Goal: Information Seeking & Learning: Learn about a topic

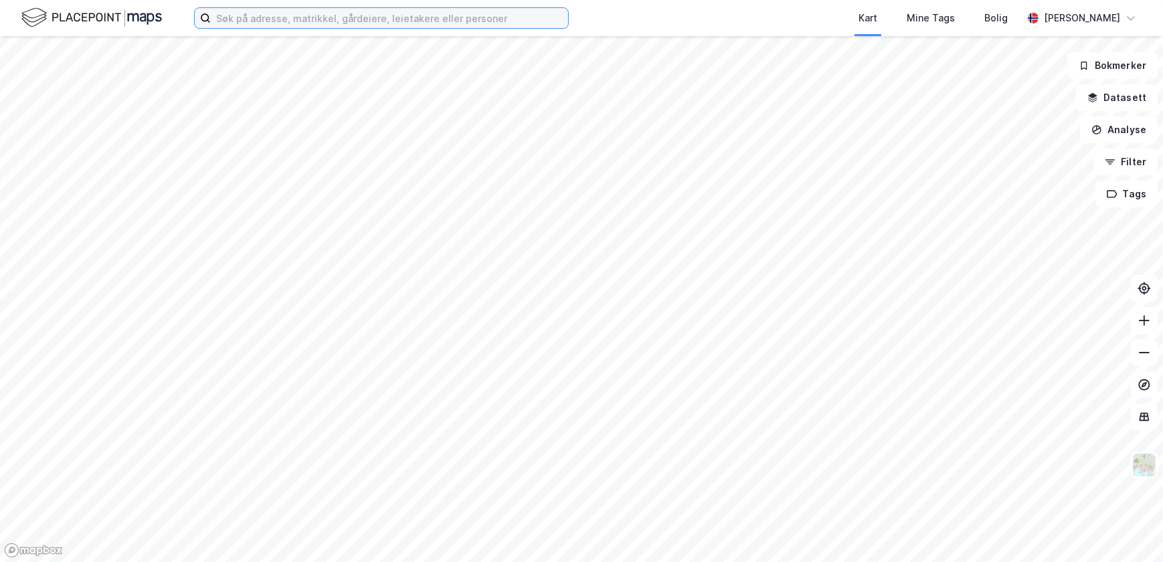
click at [240, 11] on input at bounding box center [389, 18] width 357 height 20
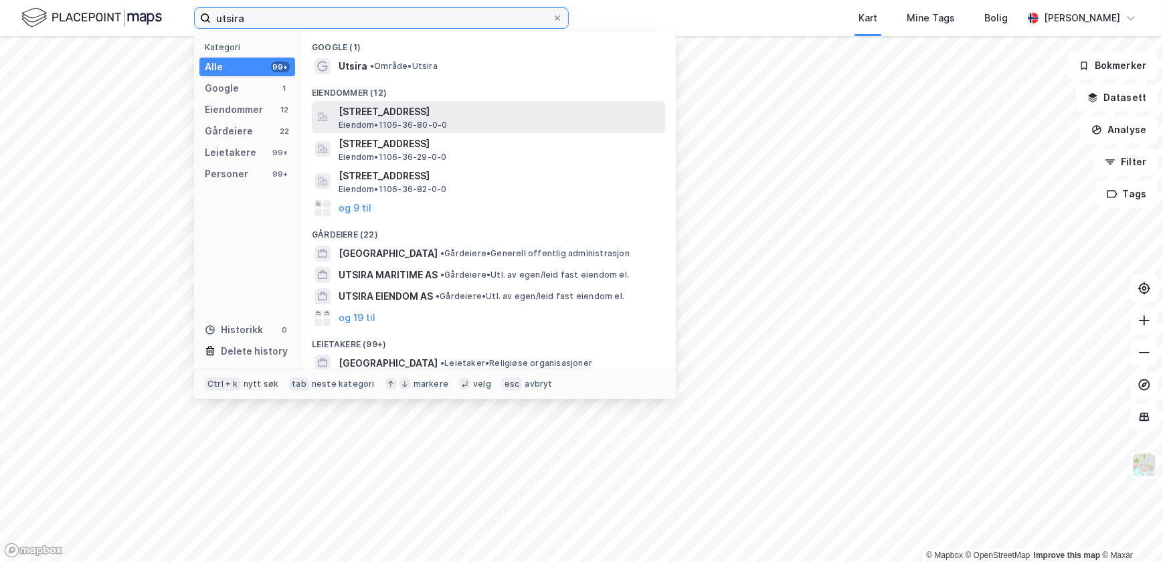
type input "utsira"
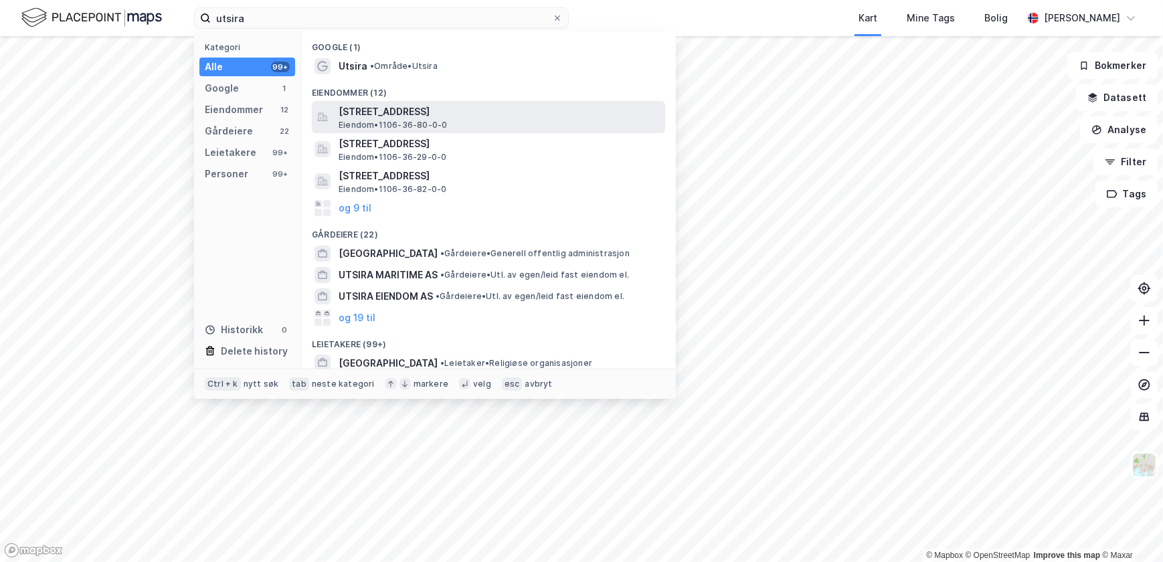
click at [419, 108] on span "[STREET_ADDRESS]" at bounding box center [499, 112] width 321 height 16
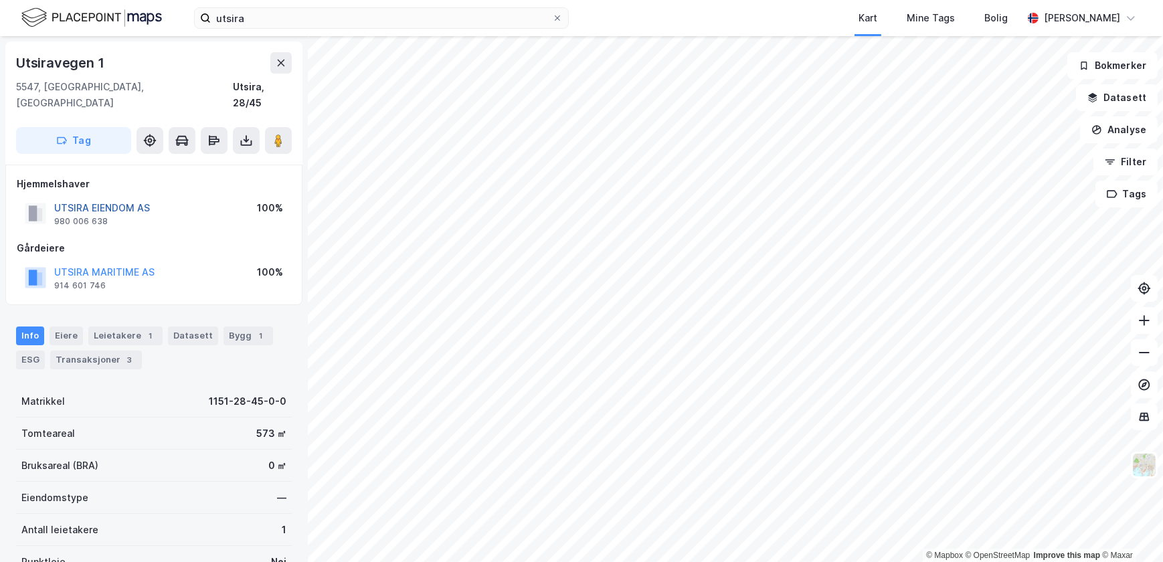
click at [0, 0] on button "UTSIRA EIENDOM AS" at bounding box center [0, 0] width 0 height 0
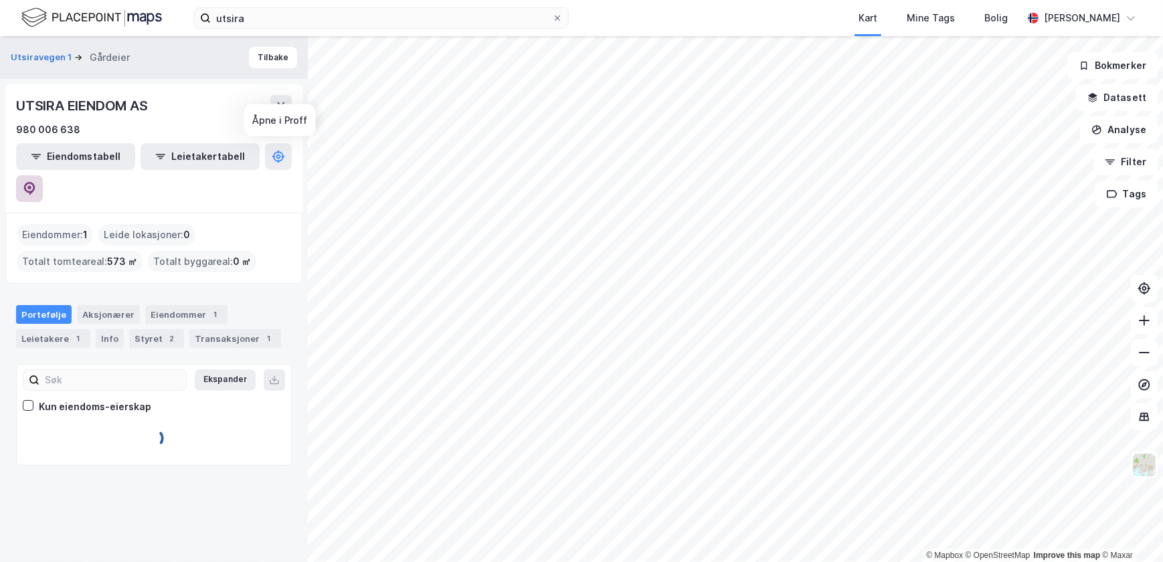
click at [36, 182] on icon at bounding box center [29, 188] width 13 height 13
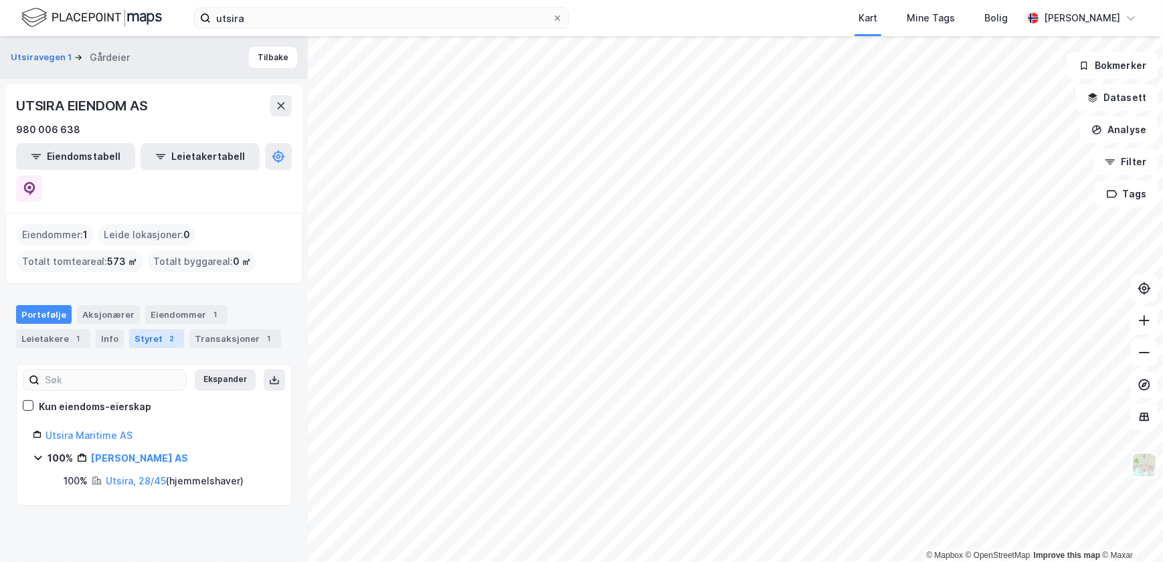
click at [169, 332] on div "2" at bounding box center [171, 338] width 13 height 13
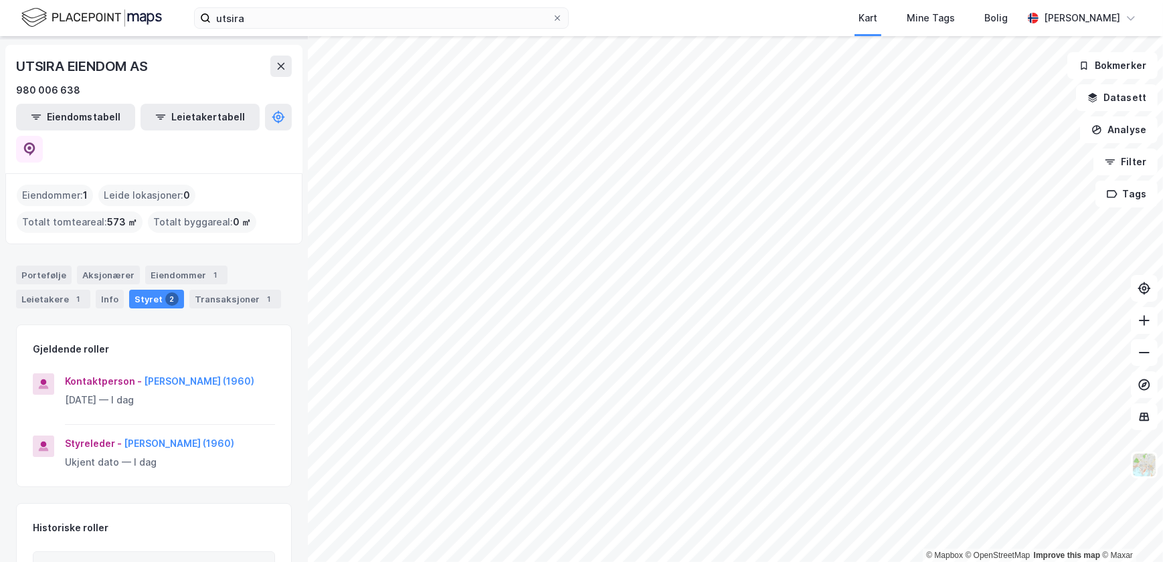
scroll to position [39, 0]
click at [55, 266] on div "Portefølje" at bounding box center [44, 275] width 56 height 19
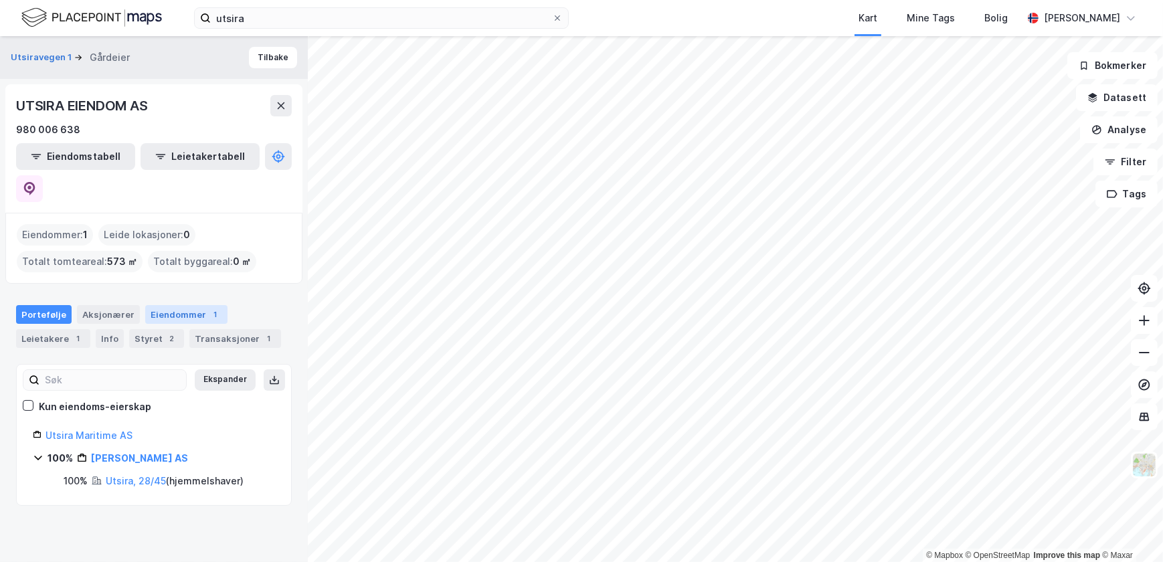
click at [174, 305] on div "Eiendommer 1" at bounding box center [186, 314] width 82 height 19
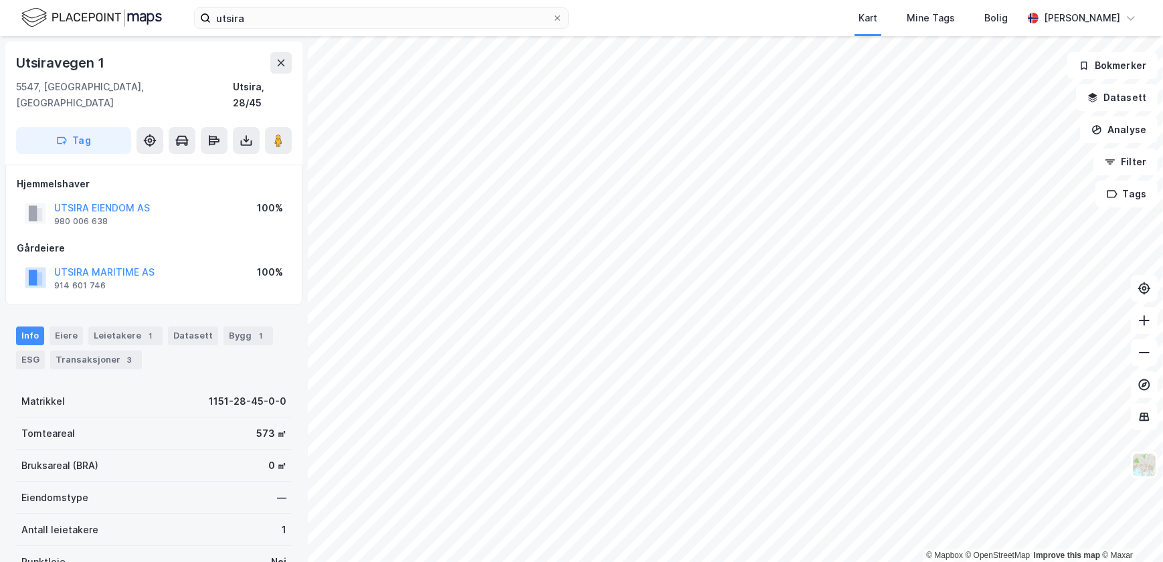
click at [239, 330] on div "Info [PERSON_NAME] 1 Datasett Bygg 1 ESG Transaksjoner 3" at bounding box center [154, 348] width 276 height 43
click at [239, 327] on div "Bygg 1" at bounding box center [248, 336] width 50 height 19
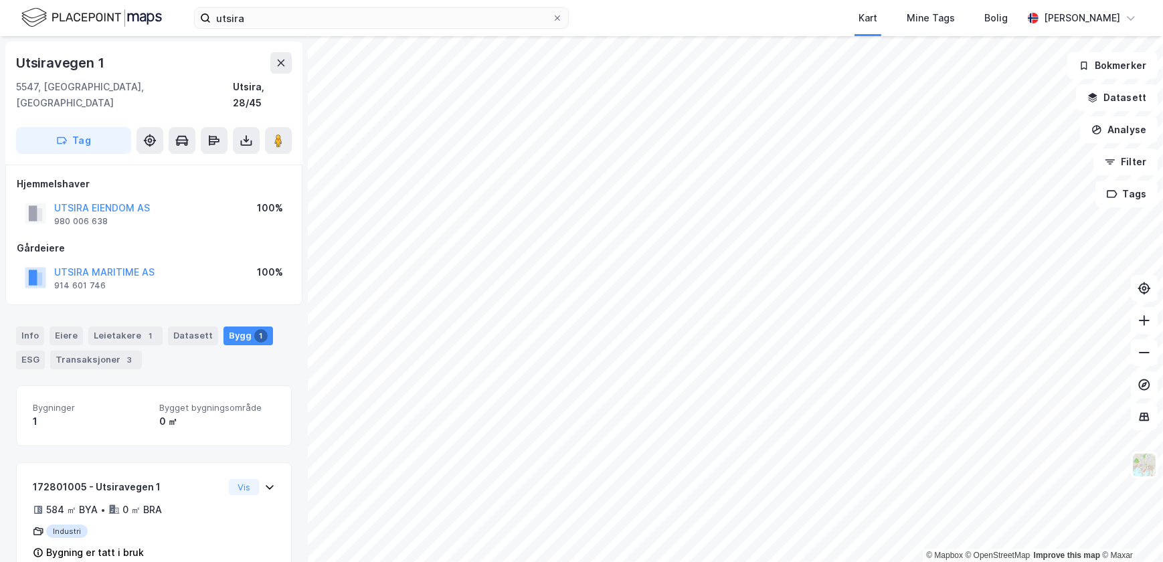
scroll to position [14, 0]
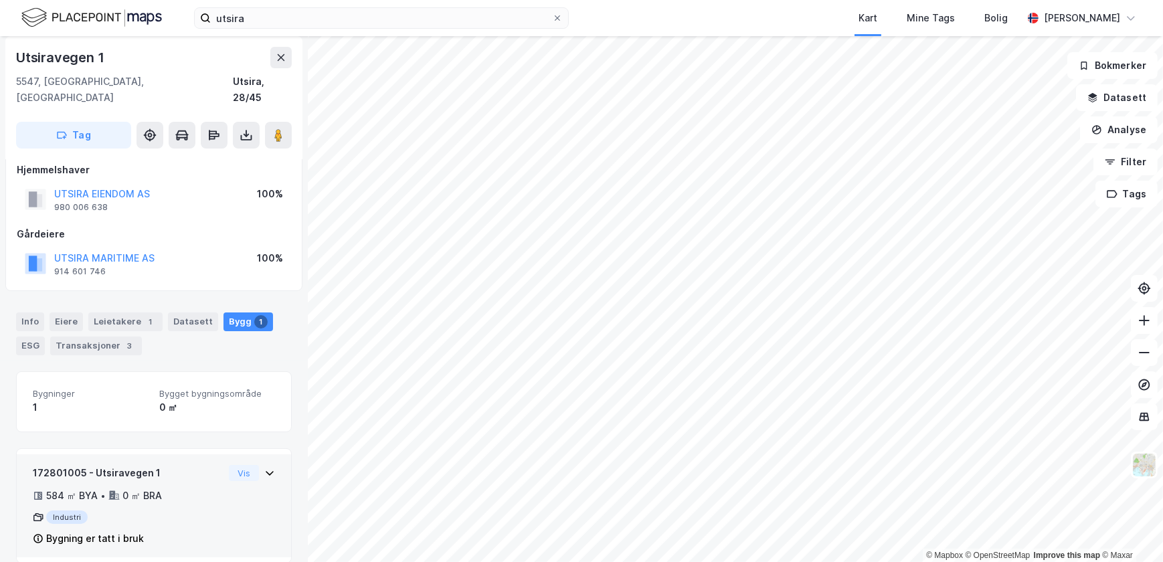
click at [250, 465] on div "Vis" at bounding box center [252, 473] width 46 height 16
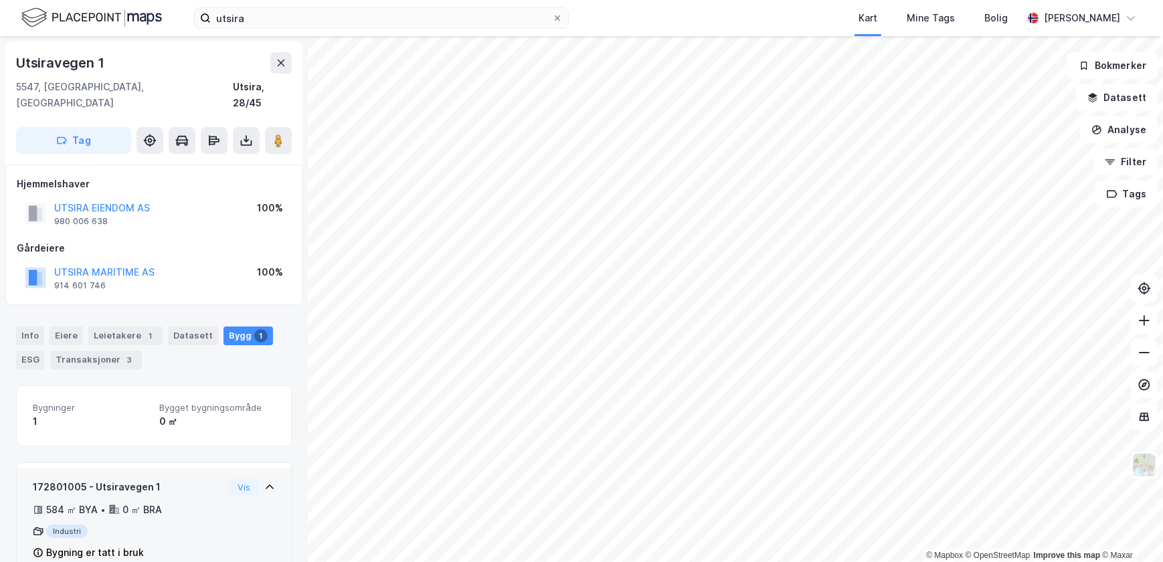
scroll to position [54, 0]
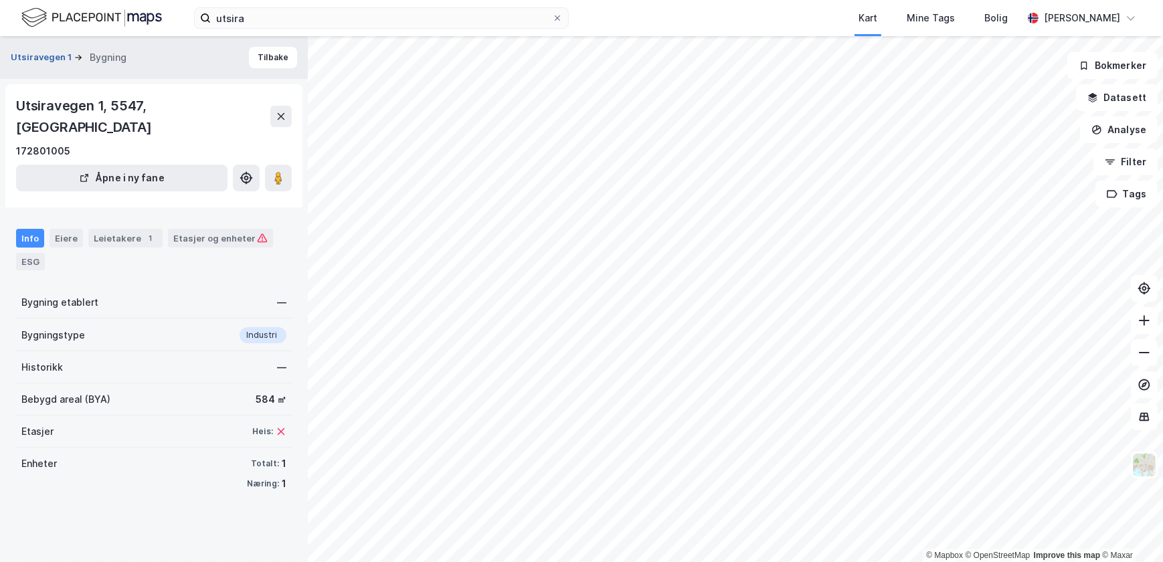
click at [48, 57] on button "Utsiravegen 1" at bounding box center [43, 57] width 64 height 13
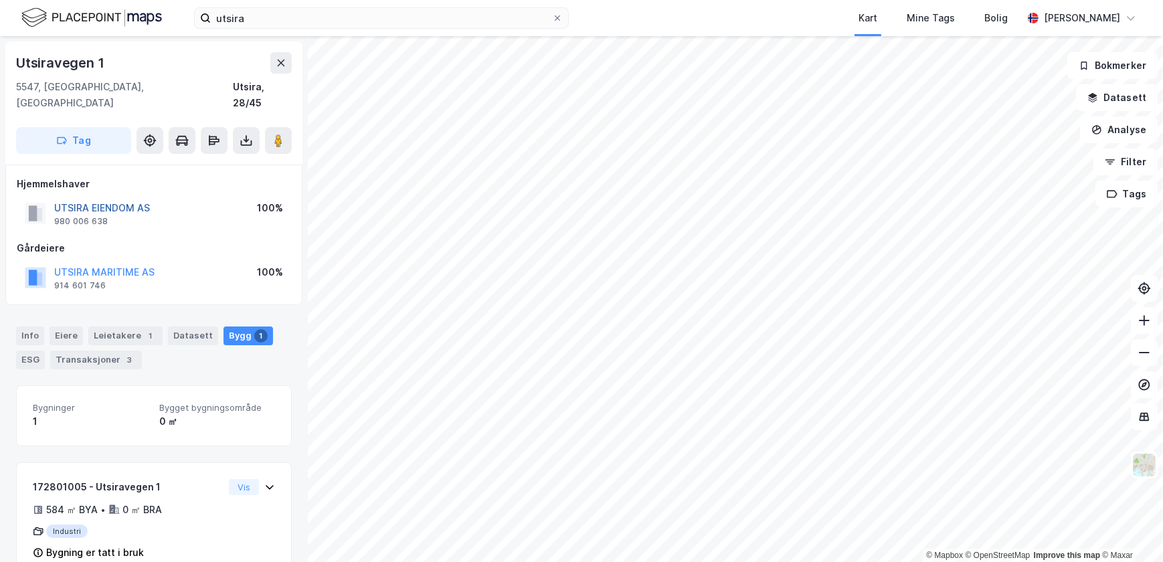
click at [0, 0] on button "UTSIRA EIENDOM AS" at bounding box center [0, 0] width 0 height 0
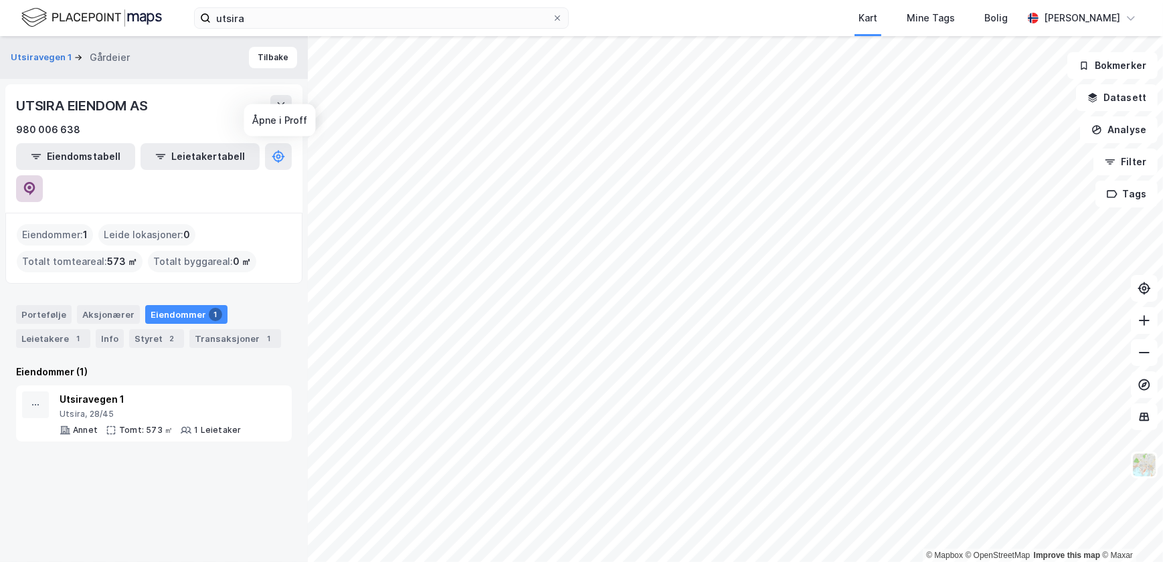
click at [36, 182] on icon at bounding box center [29, 188] width 13 height 13
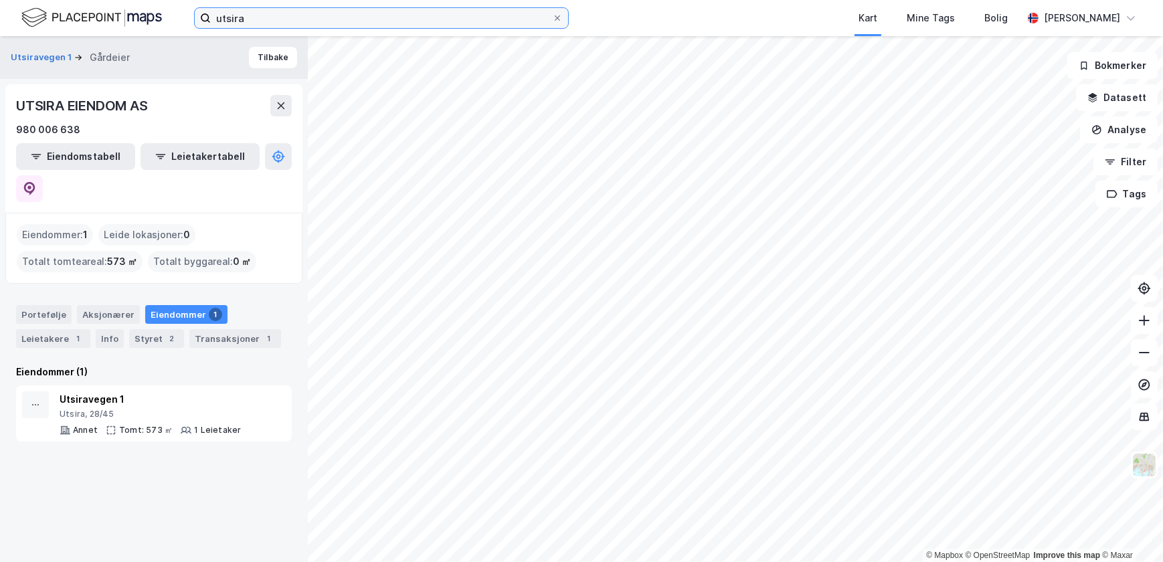
click at [241, 11] on input "utsira" at bounding box center [381, 18] width 341 height 20
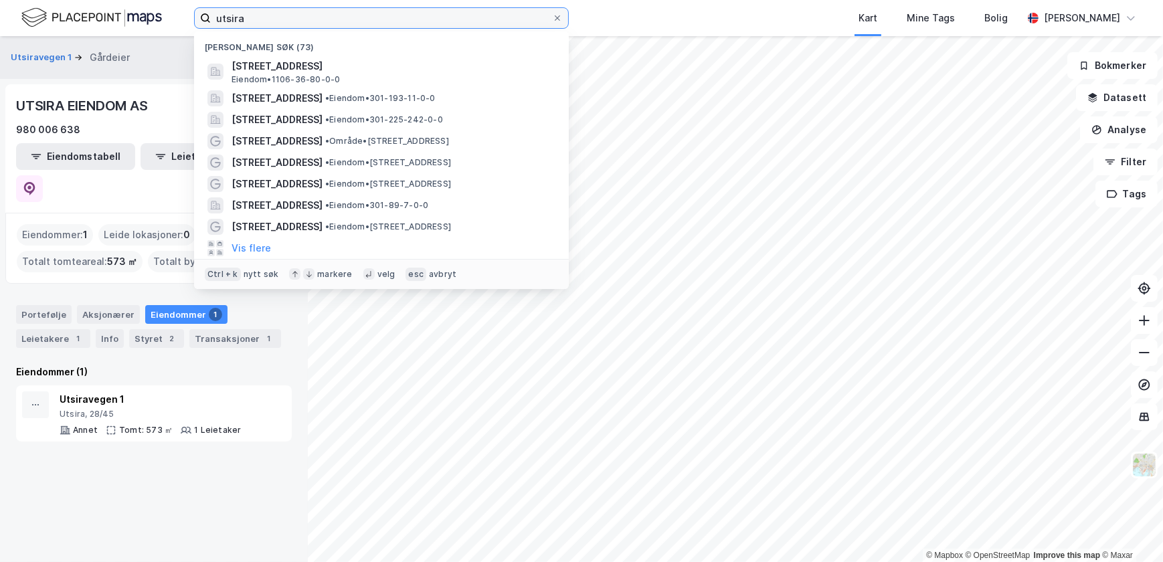
click at [241, 11] on input "utsira" at bounding box center [381, 18] width 341 height 20
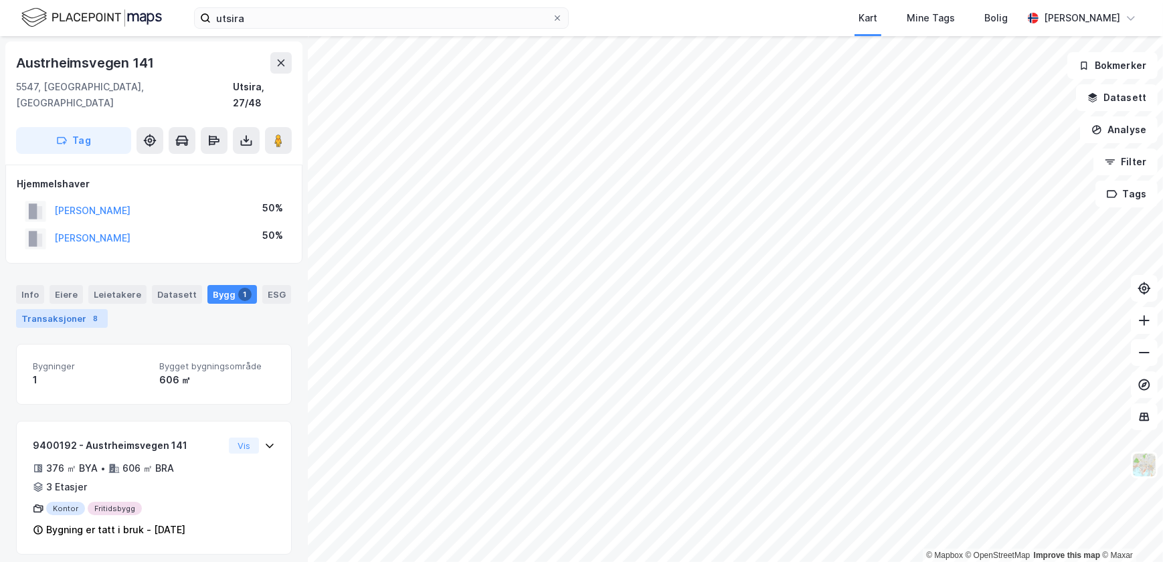
click at [76, 309] on div "Transaksjoner 8" at bounding box center [62, 318] width 92 height 19
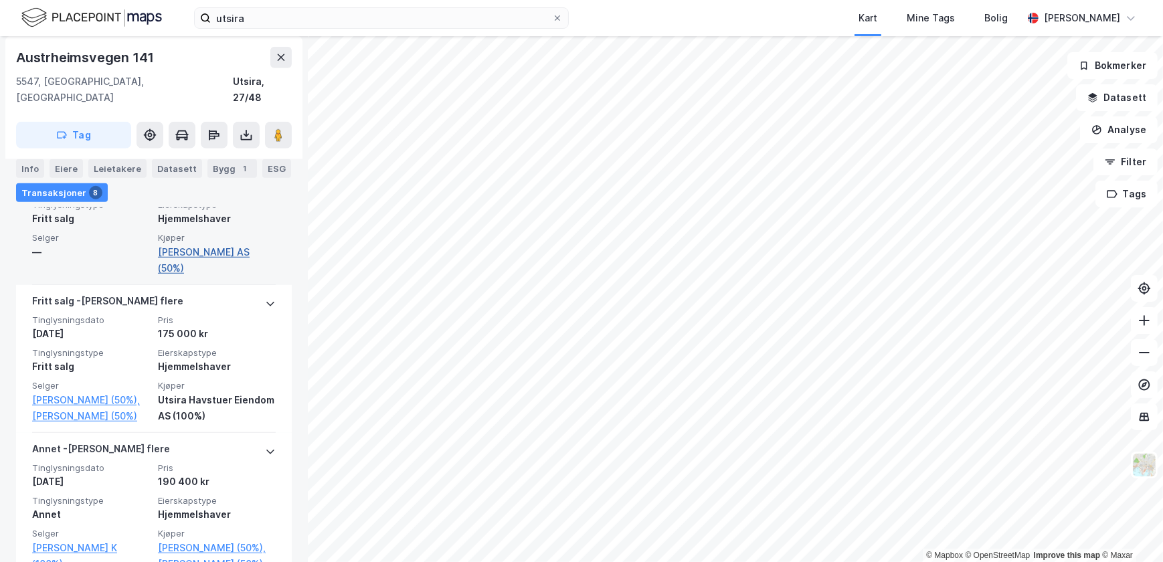
scroll to position [1245, 0]
